Goal: Task Accomplishment & Management: Manage account settings

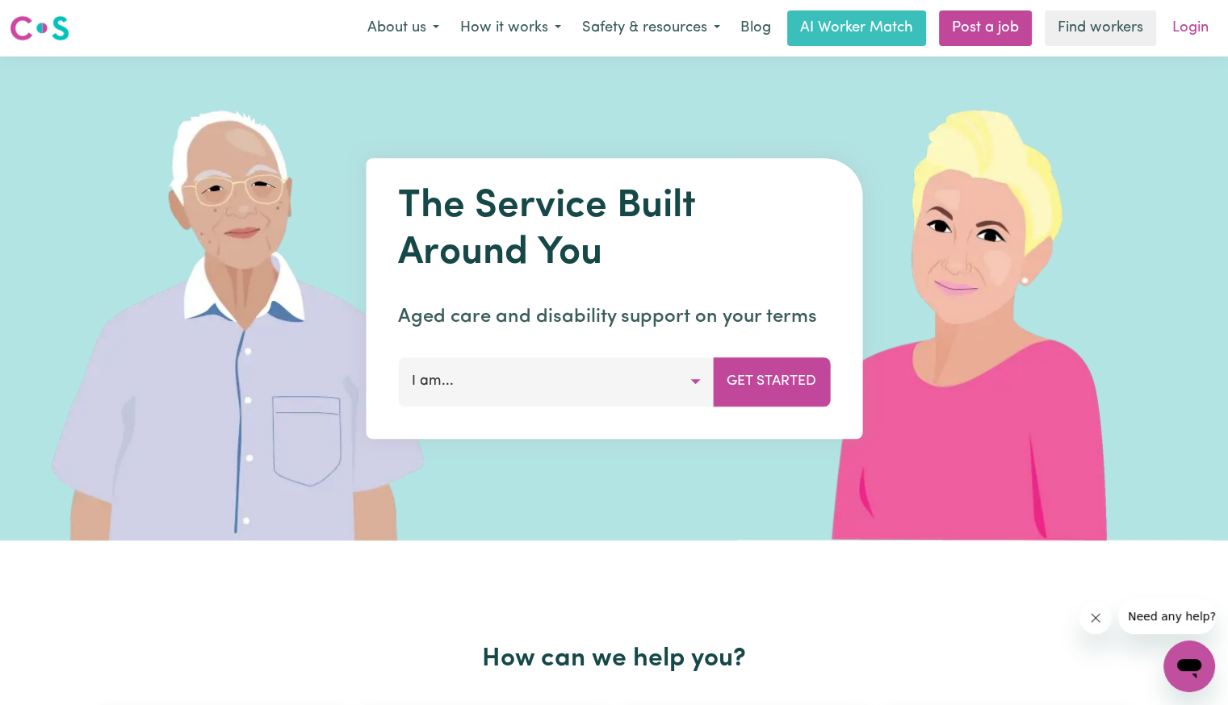
click at [1184, 28] on link "Login" at bounding box center [1190, 28] width 56 height 36
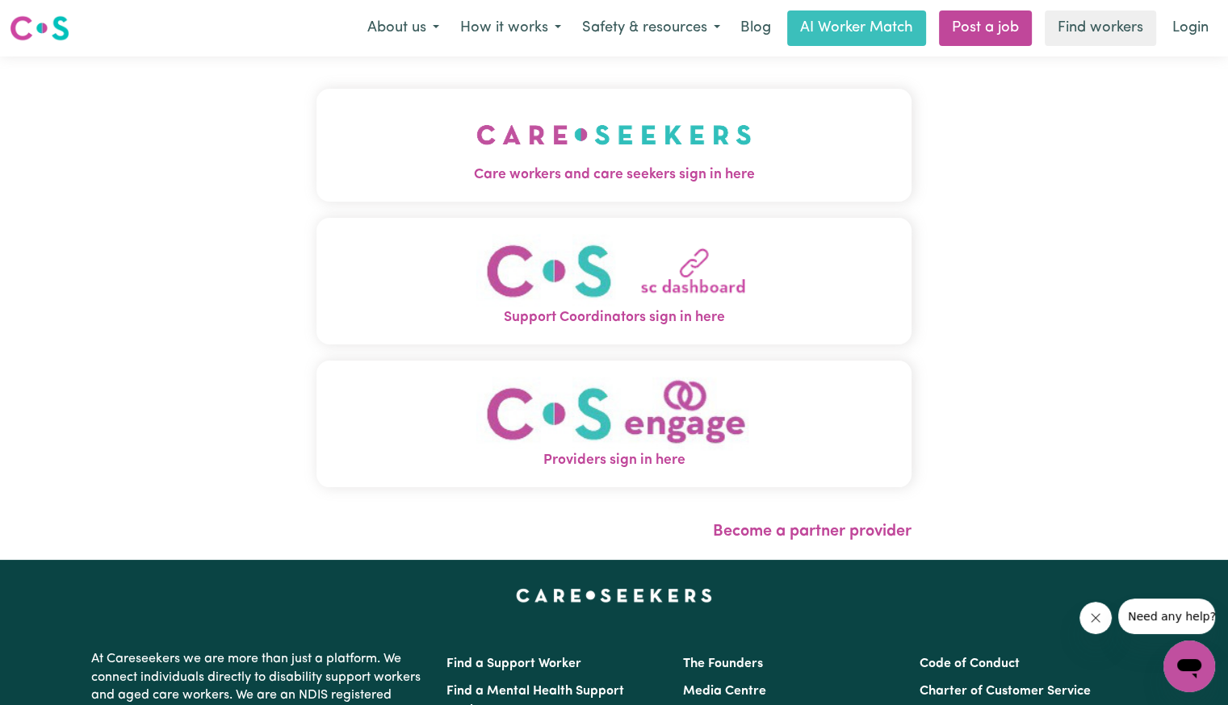
click at [575, 115] on img "Care workers and care seekers sign in here" at bounding box center [613, 135] width 275 height 60
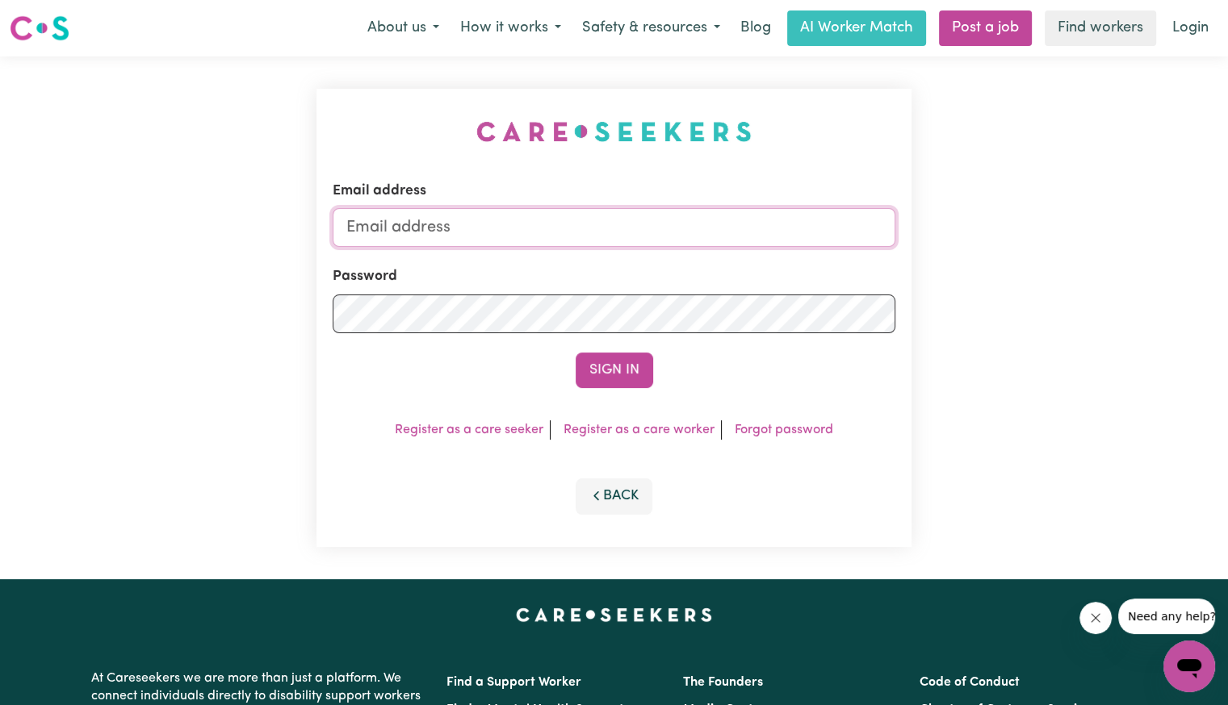
click at [620, 225] on input "Email address" at bounding box center [614, 227] width 563 height 39
type input "Superuser~[EMAIL_ADDRESS][DOMAIN_NAME]"
click at [575, 353] on button "Sign In" at bounding box center [613, 371] width 77 height 36
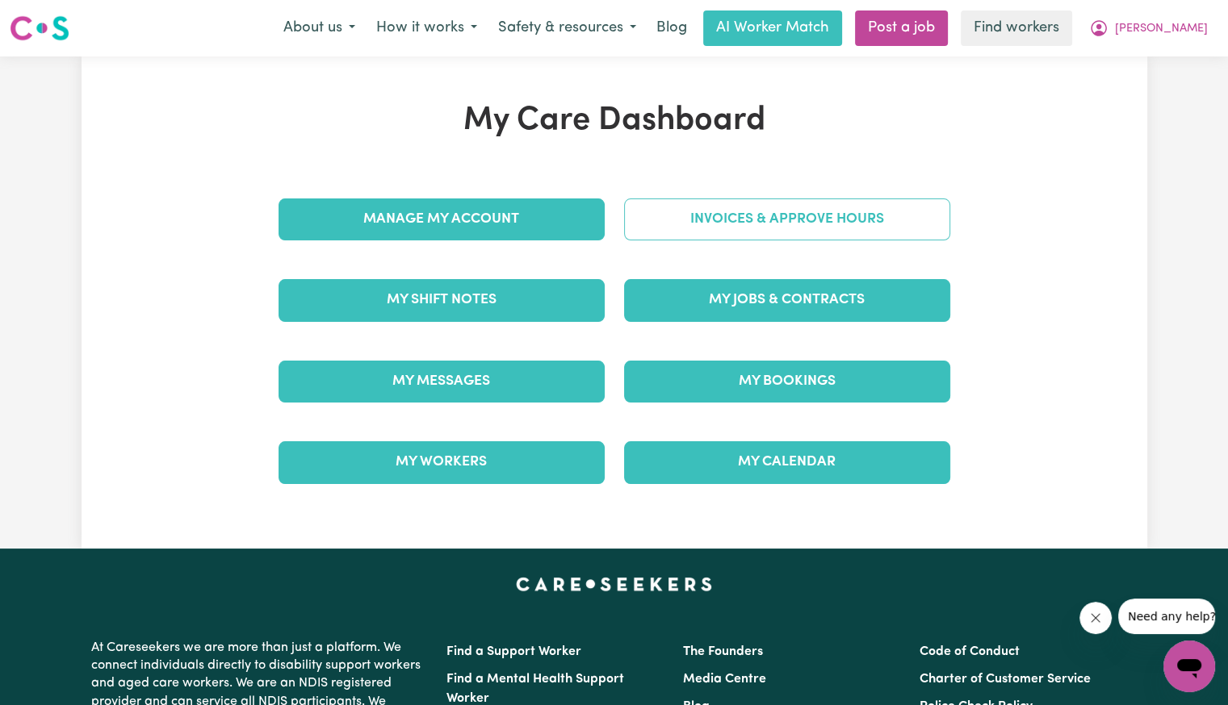
click at [795, 217] on link "Invoices & Approve Hours" at bounding box center [787, 220] width 326 height 42
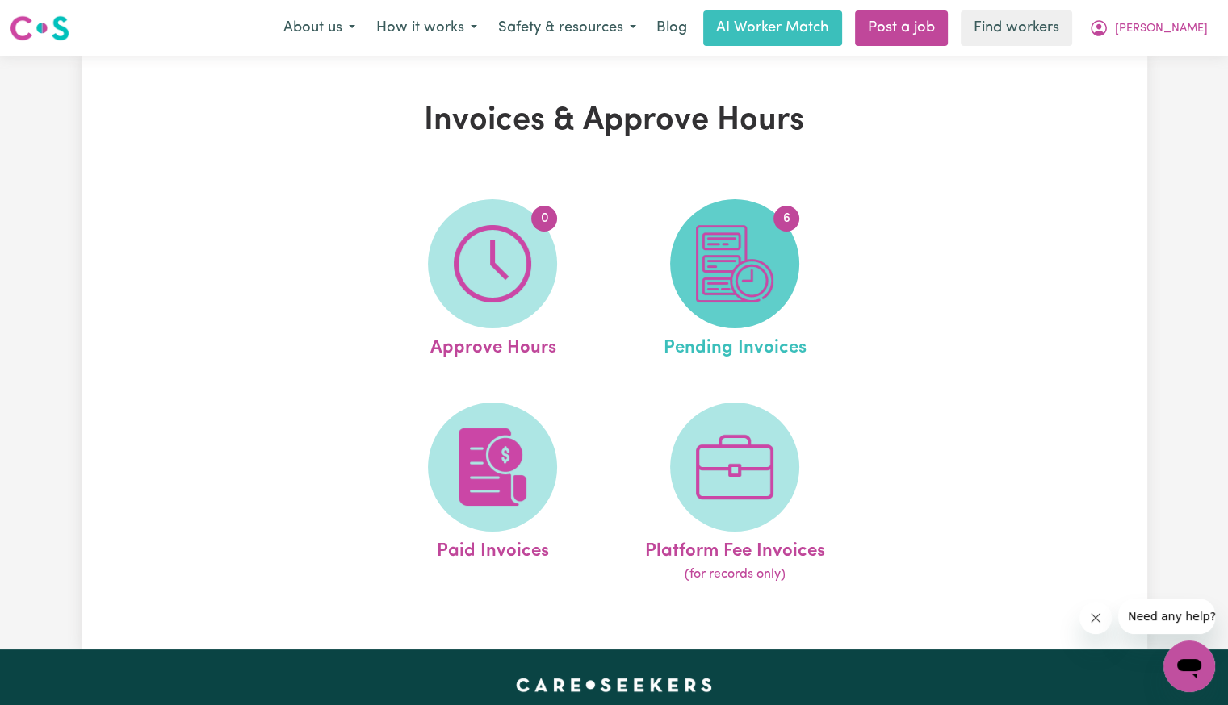
click at [773, 275] on span "6" at bounding box center [734, 263] width 129 height 129
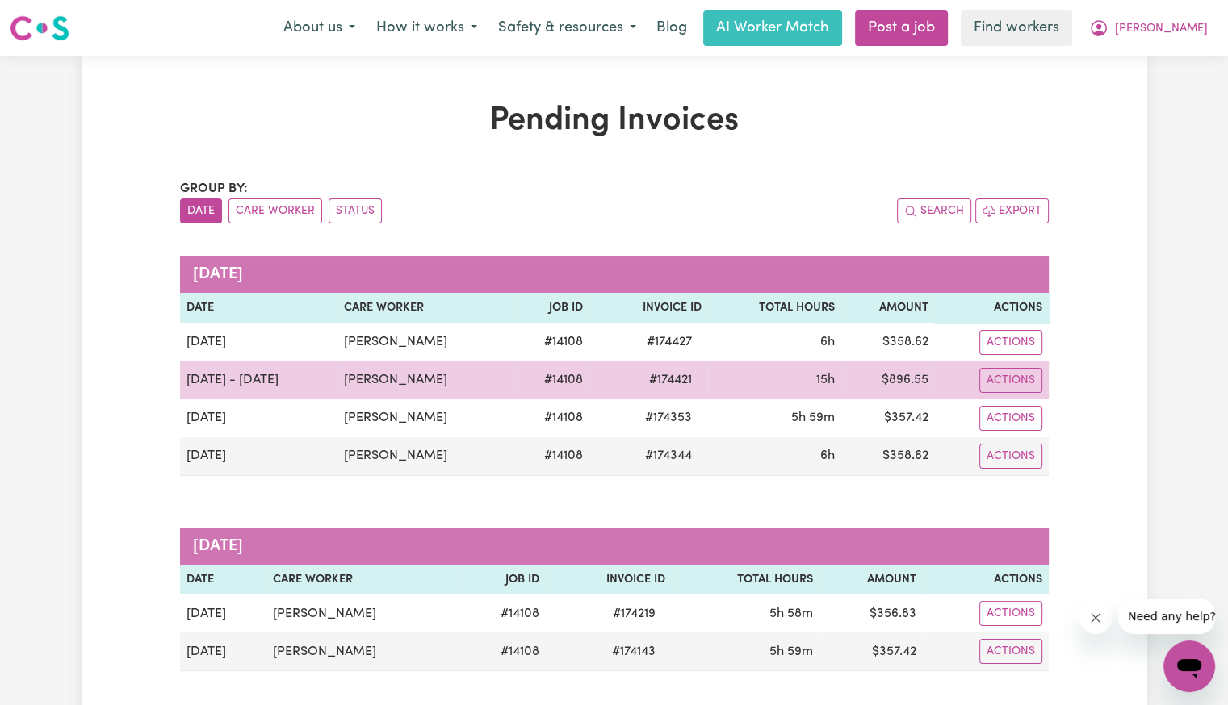
click at [659, 383] on span "# 174421" at bounding box center [670, 379] width 62 height 19
copy span "174421"
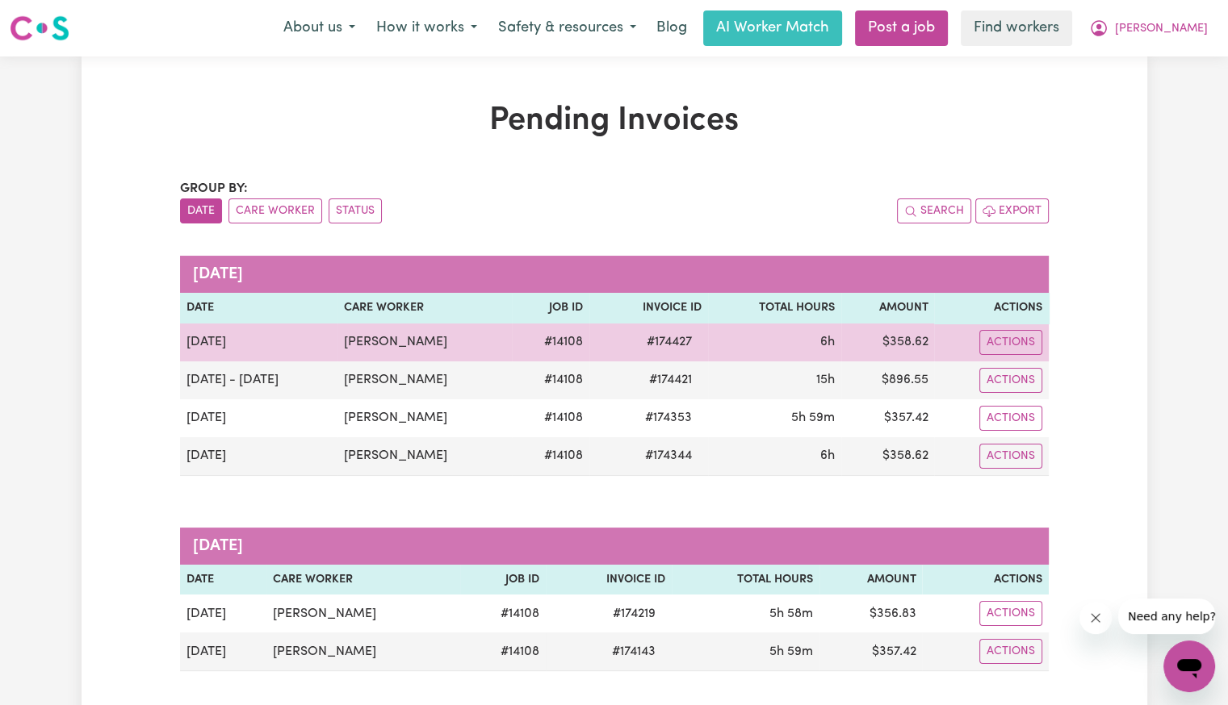
click at [655, 349] on span "# 174427" at bounding box center [669, 342] width 65 height 19
copy span "174427"
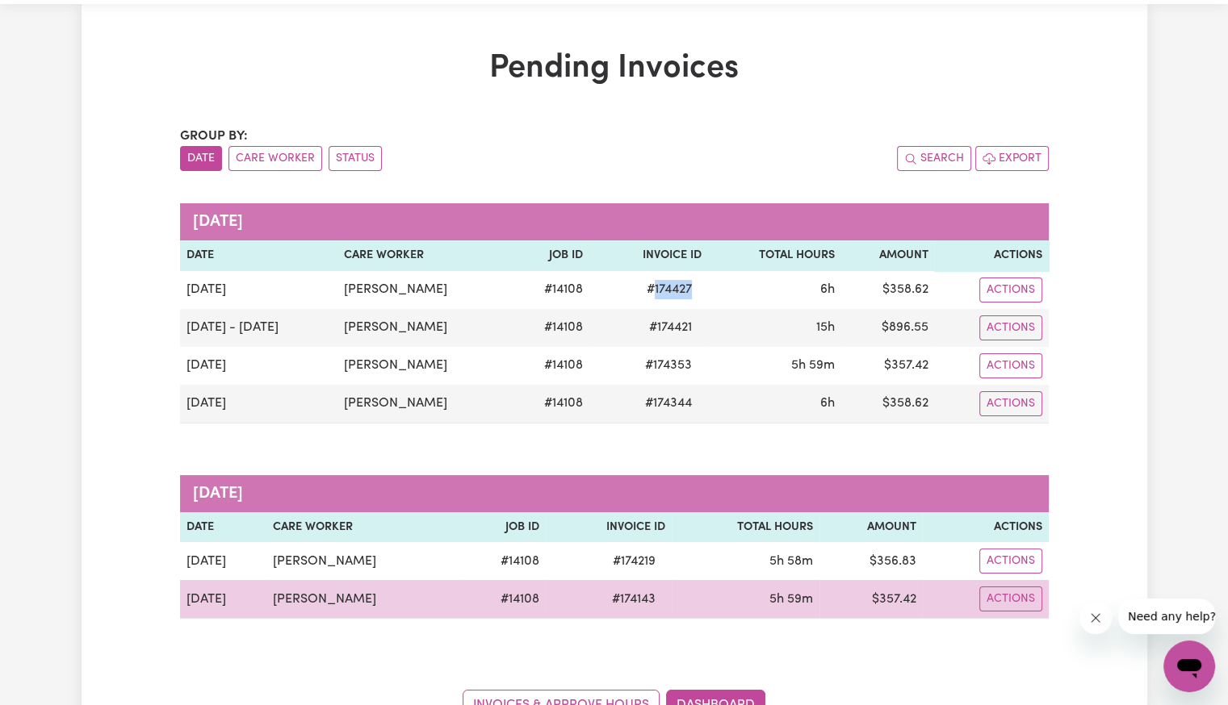
scroll to position [81, 0]
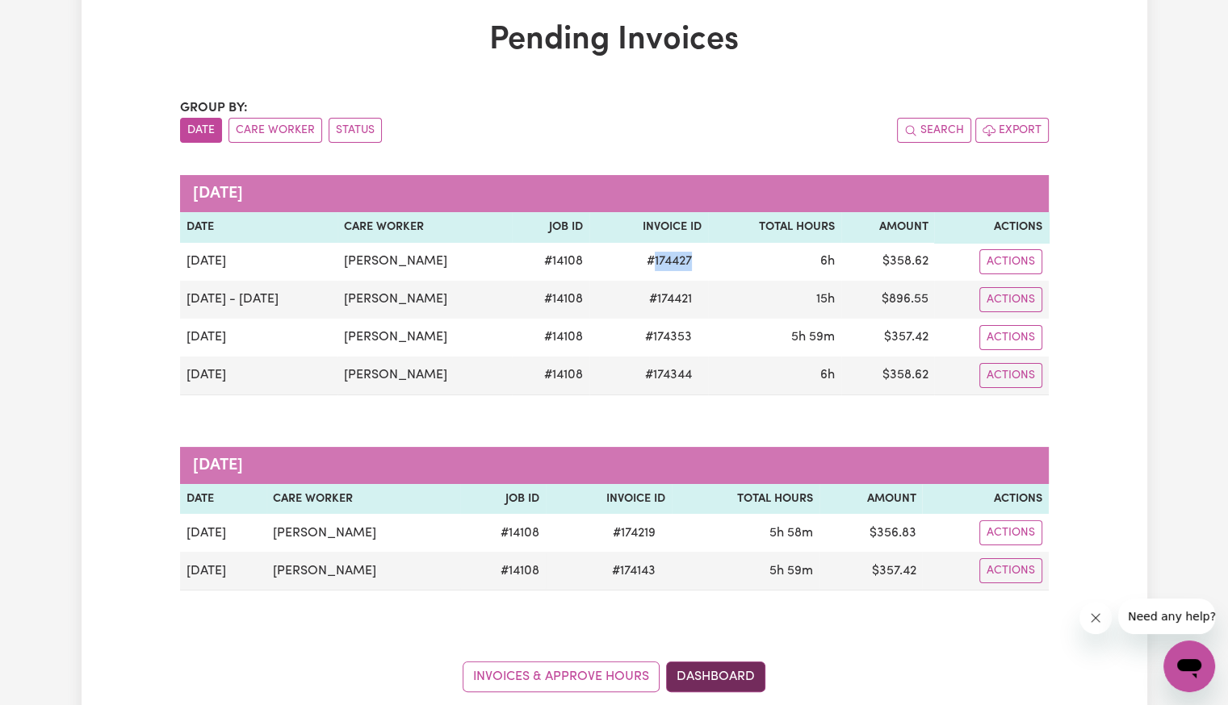
click at [730, 671] on link "Dashboard" at bounding box center [715, 677] width 99 height 31
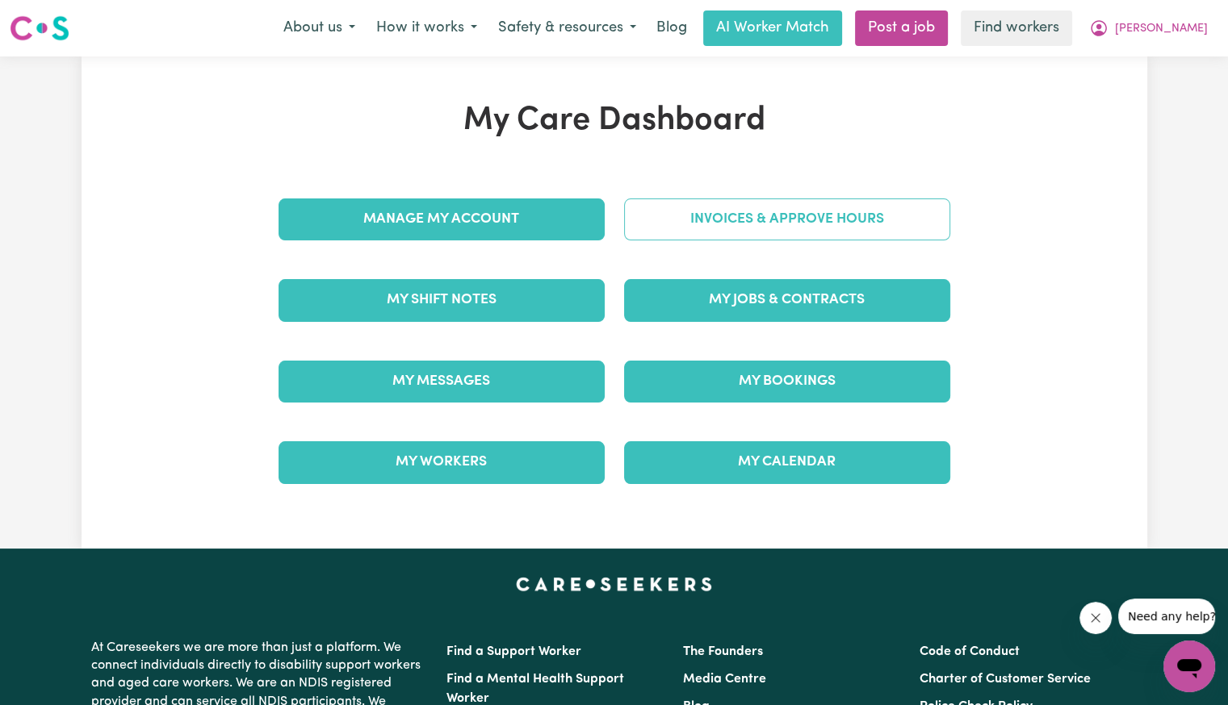
click at [814, 230] on link "Invoices & Approve Hours" at bounding box center [787, 220] width 326 height 42
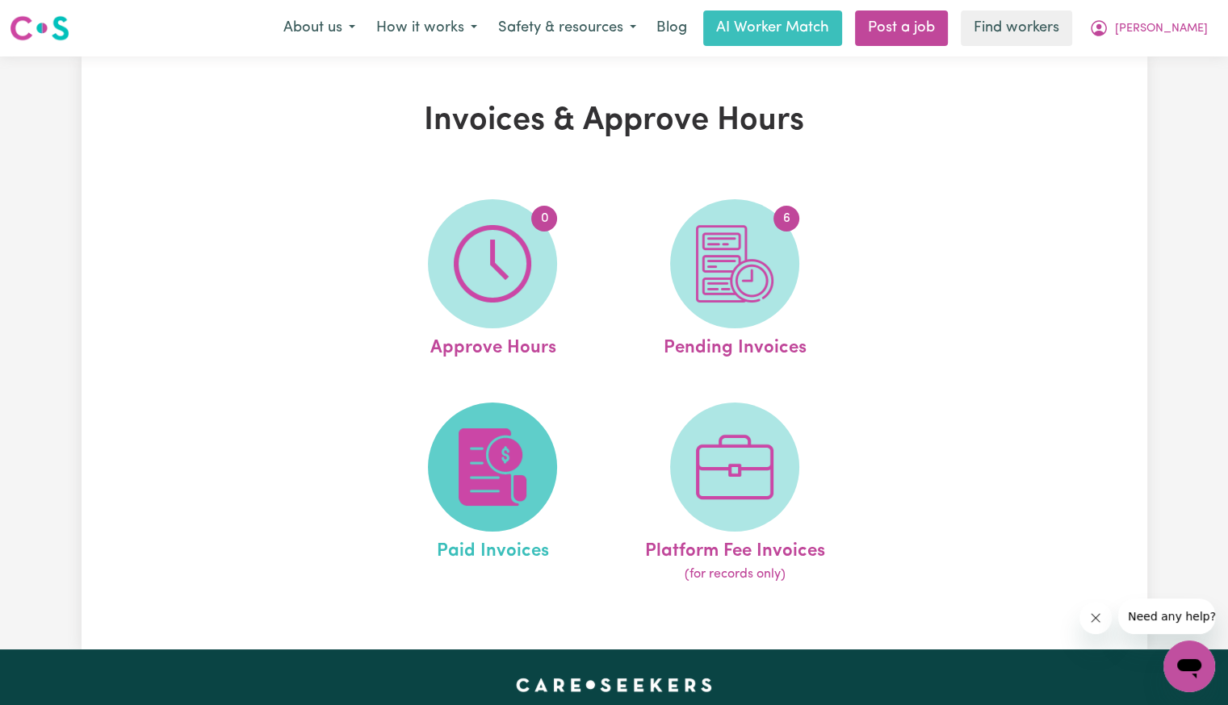
click at [503, 497] on img at bounding box center [492, 467] width 77 height 77
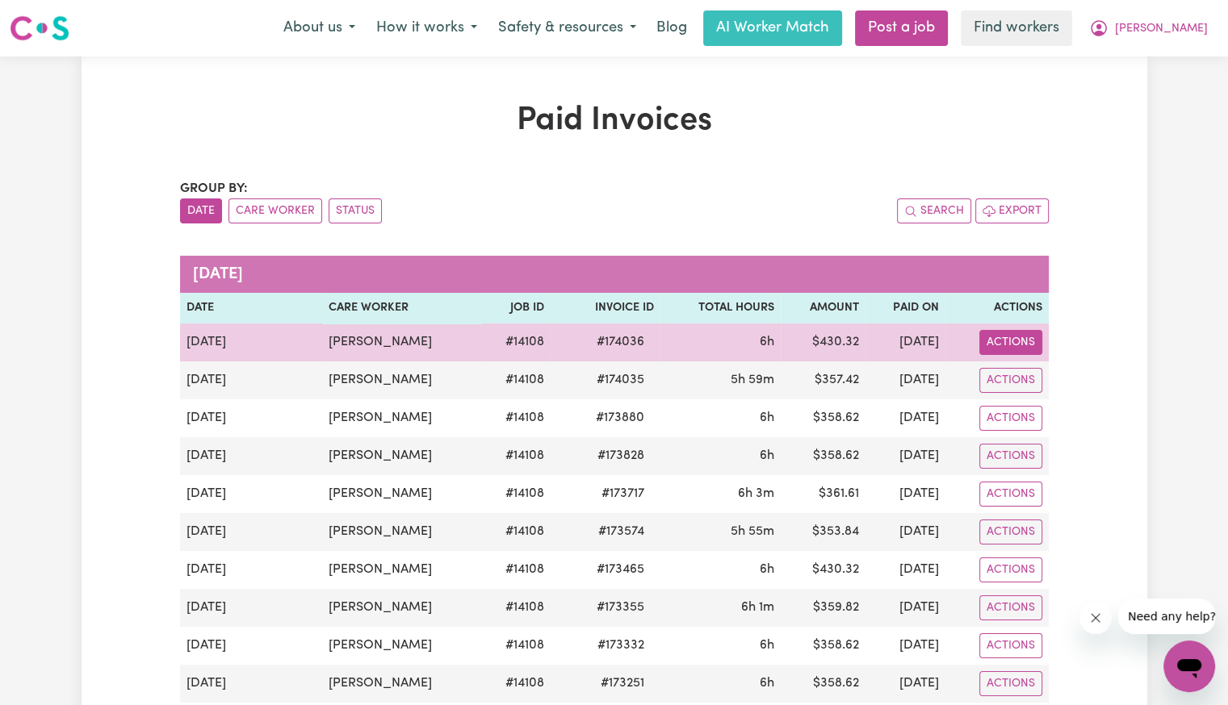
click at [982, 339] on button "Actions" at bounding box center [1010, 342] width 63 height 25
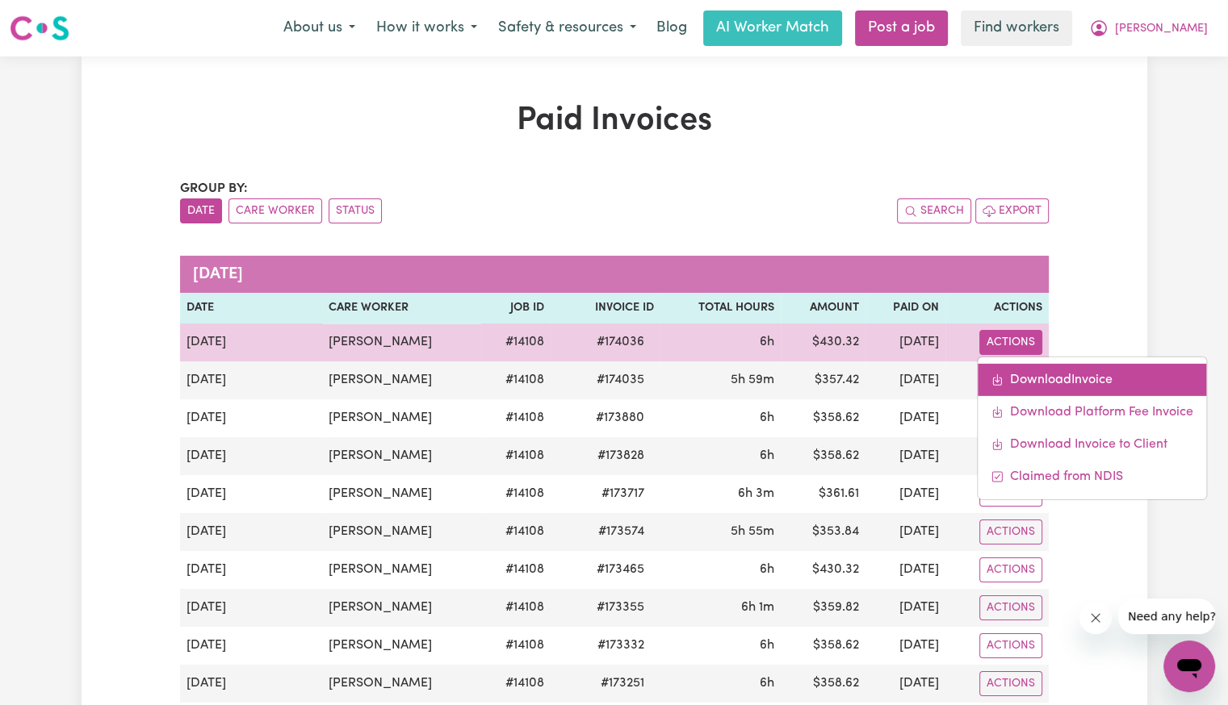
click at [1021, 370] on link "Download Invoice" at bounding box center [1091, 379] width 228 height 32
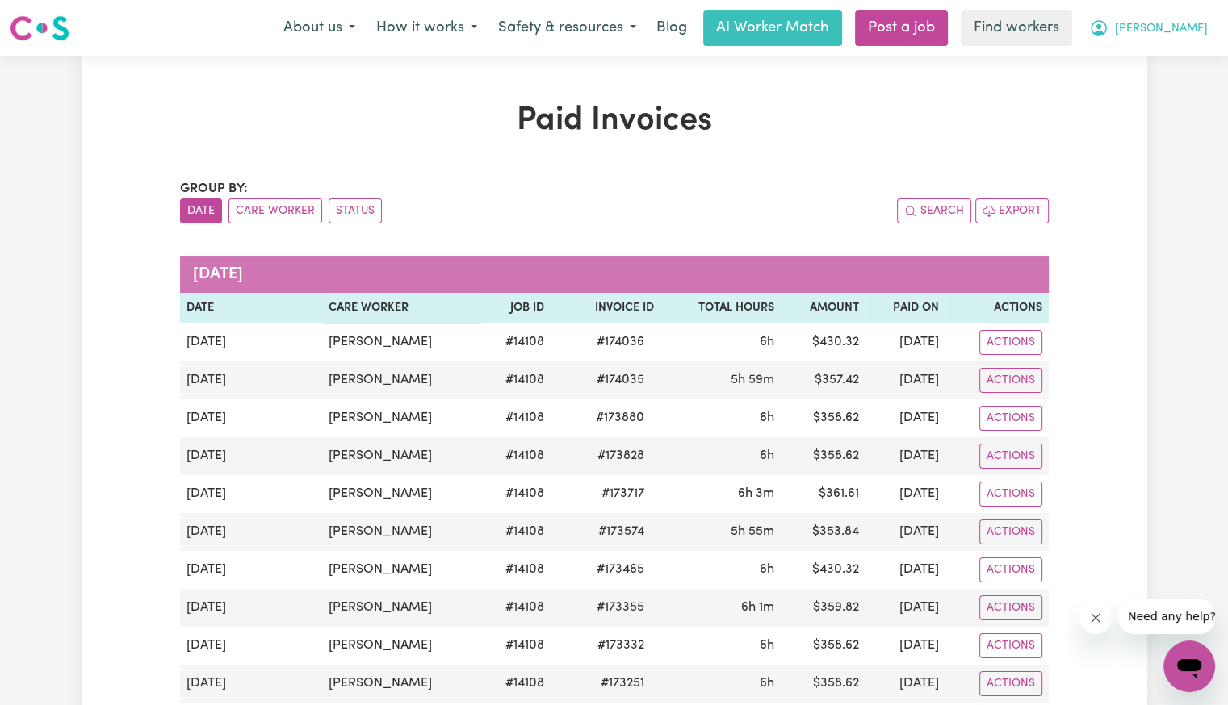
click at [1205, 25] on span "[PERSON_NAME]" at bounding box center [1161, 29] width 93 height 18
click at [1175, 67] on link "My Dashboard" at bounding box center [1154, 63] width 128 height 31
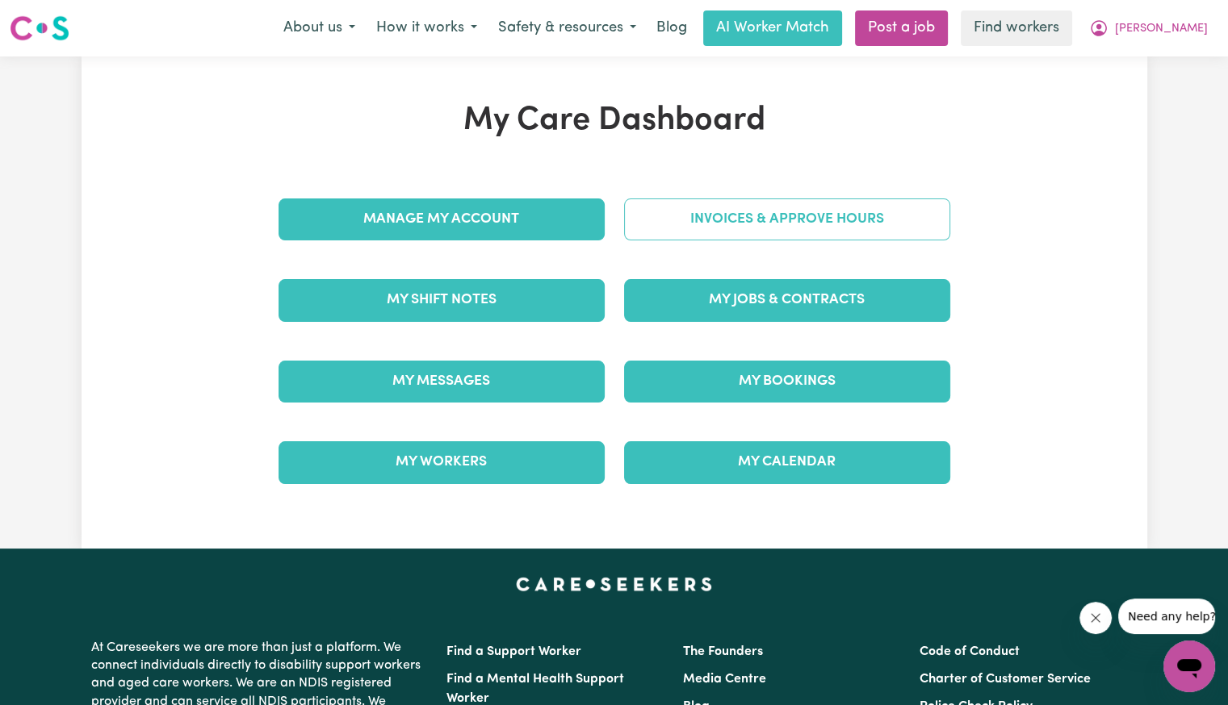
click at [797, 225] on link "Invoices & Approve Hours" at bounding box center [787, 220] width 326 height 42
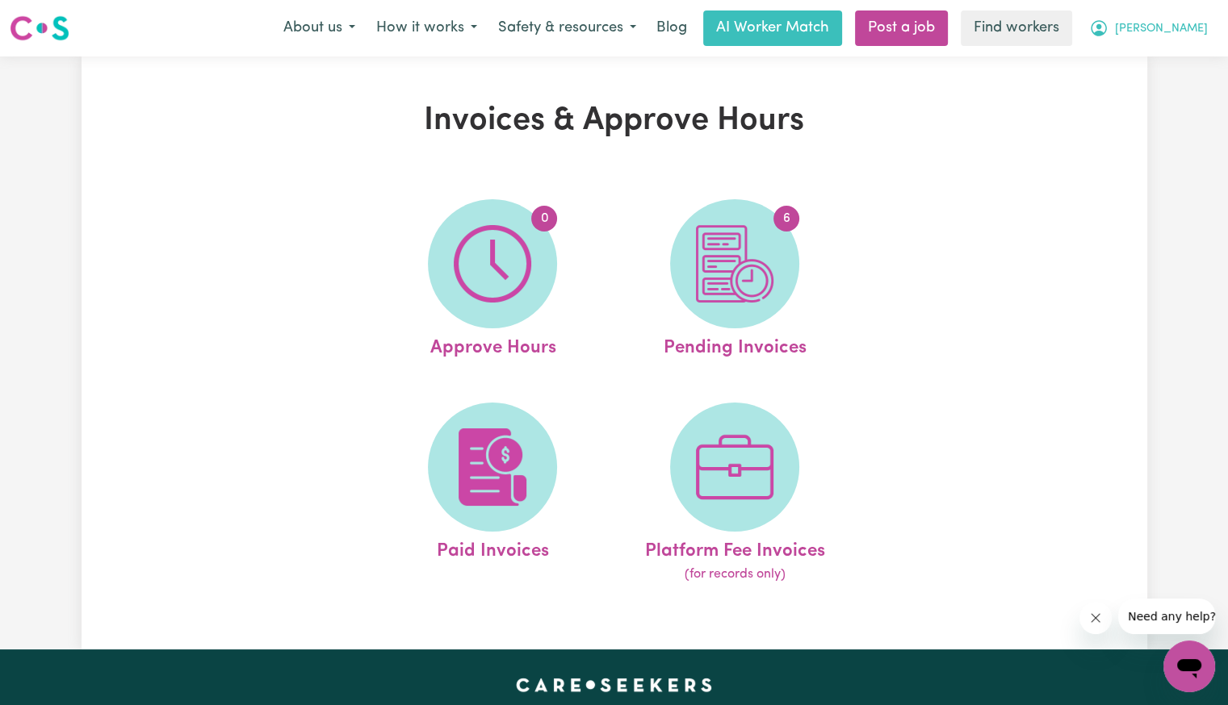
click at [1195, 34] on span "[PERSON_NAME]" at bounding box center [1161, 29] width 93 height 18
click at [1161, 88] on link "Logout" at bounding box center [1154, 92] width 128 height 31
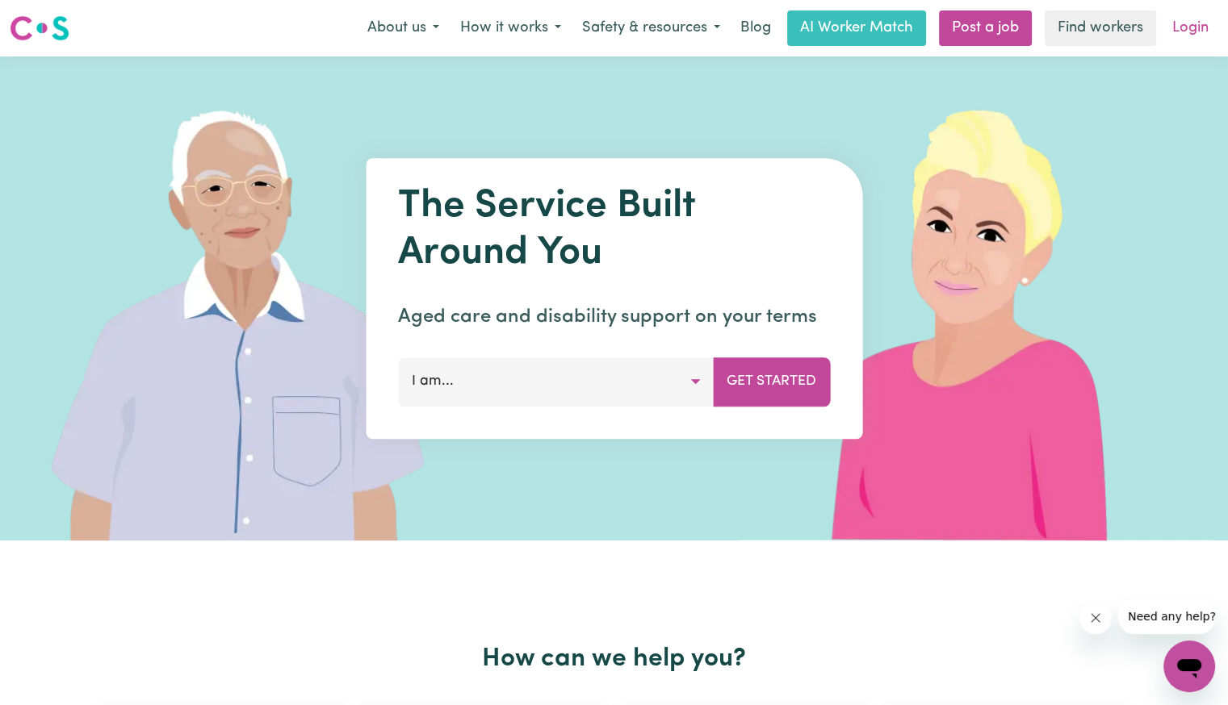
click at [1190, 24] on link "Login" at bounding box center [1190, 28] width 56 height 36
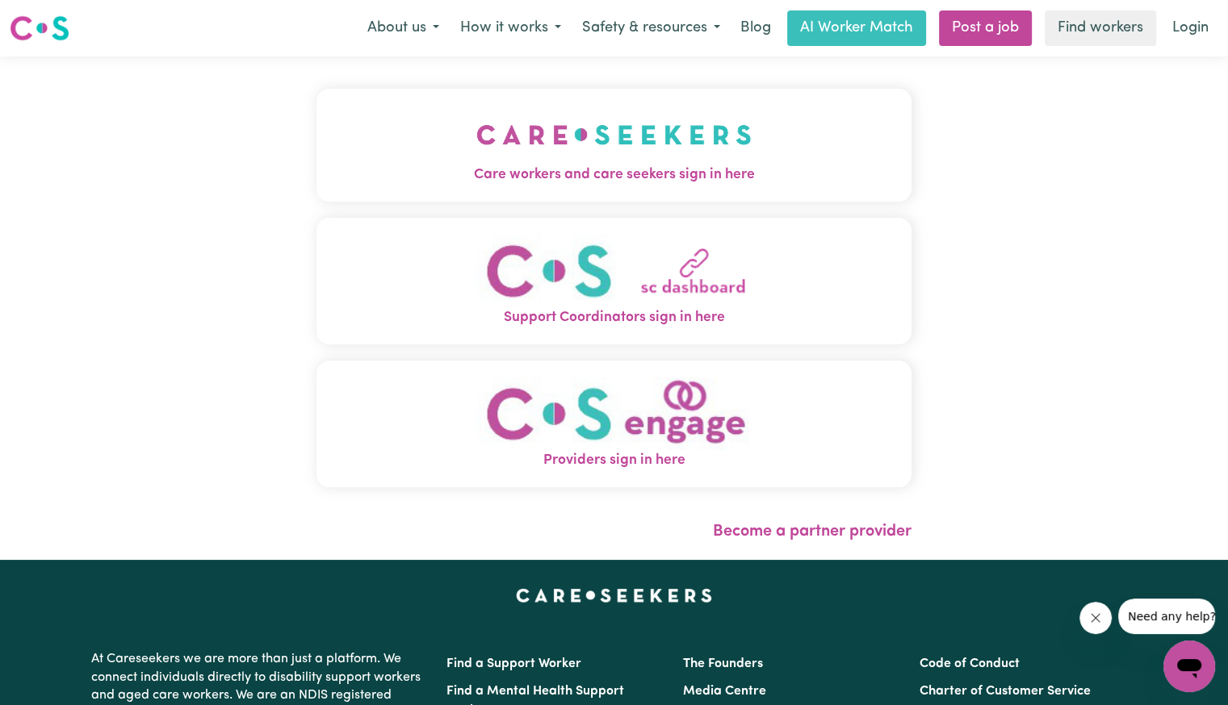
click at [584, 149] on button "Care workers and care seekers sign in here" at bounding box center [613, 145] width 595 height 113
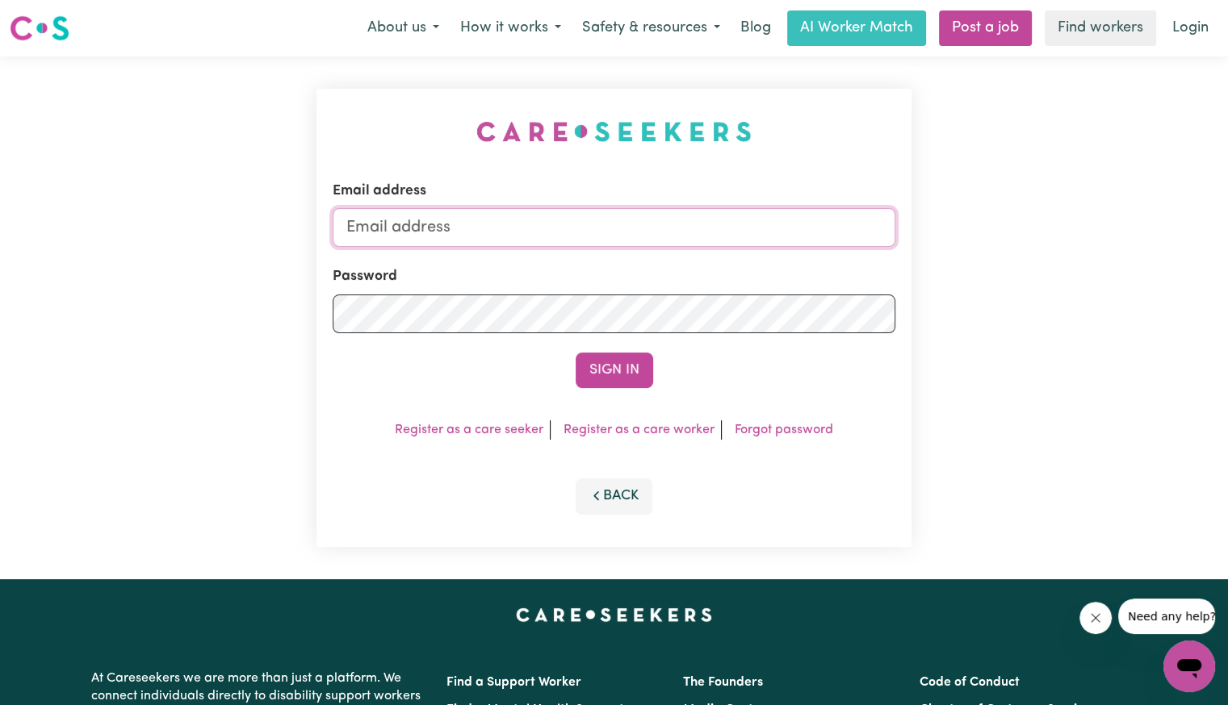
click at [565, 225] on input "Email address" at bounding box center [614, 227] width 563 height 39
drag, startPoint x: 430, startPoint y: 228, endPoint x: 844, endPoint y: 258, distance: 415.2
click at [844, 258] on form "Email address Superuser~[EMAIL_ADDRESS][DOMAIN_NAME] Password Sign In" at bounding box center [614, 284] width 563 height 207
type input "[EMAIL_ADDRESS][DOMAIN_NAME]"
click at [575, 353] on button "Sign In" at bounding box center [613, 371] width 77 height 36
